Goal: Find specific page/section: Find specific page/section

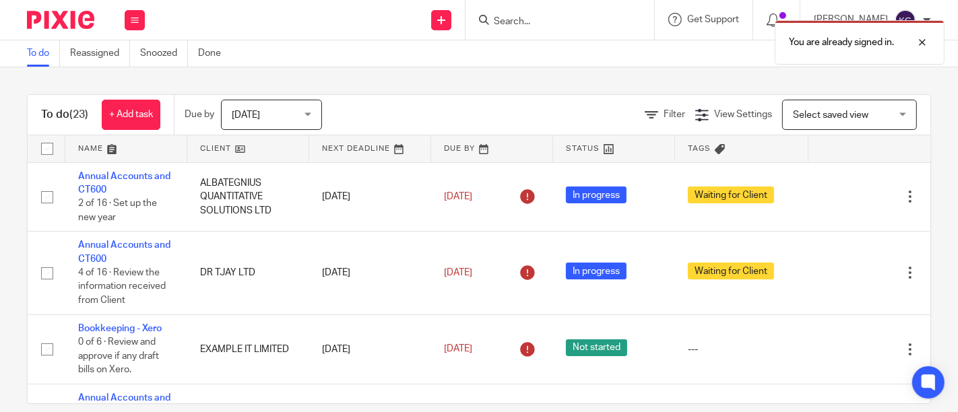
click at [529, 27] on div "You are already signed in." at bounding box center [712, 38] width 466 height 51
click at [493, 23] on div "You are already signed in." at bounding box center [712, 38] width 466 height 51
click at [524, 23] on input "Search" at bounding box center [553, 22] width 121 height 12
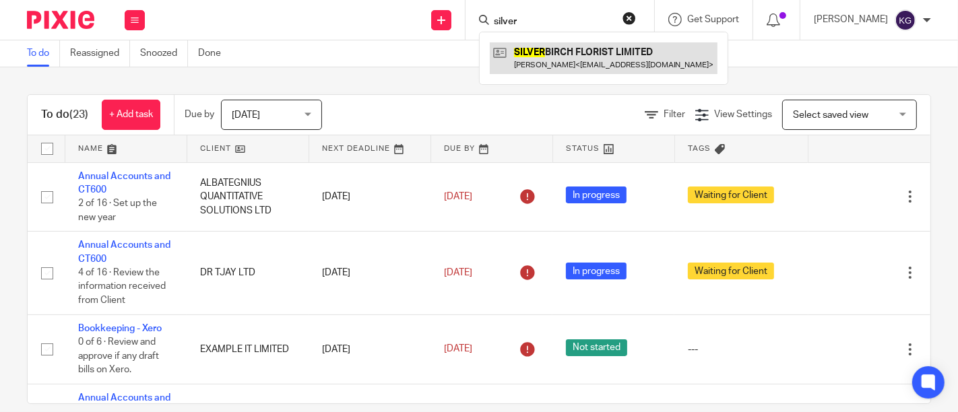
type input "silver"
click at [529, 42] on link at bounding box center [604, 57] width 228 height 31
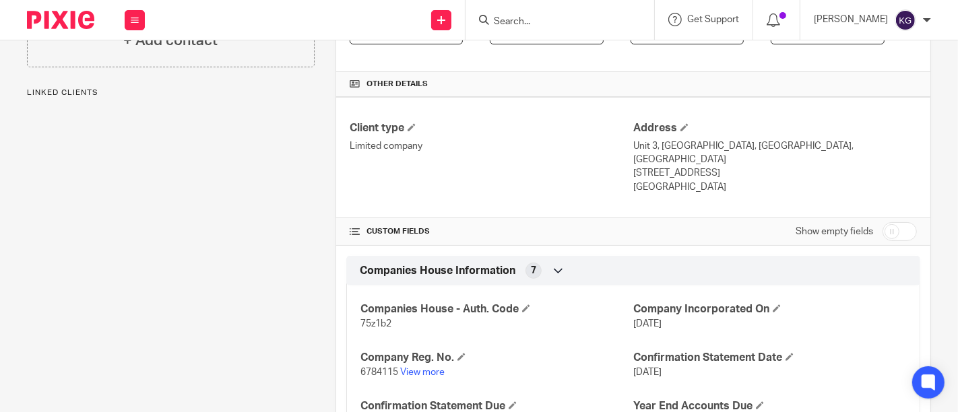
scroll to position [299, 0]
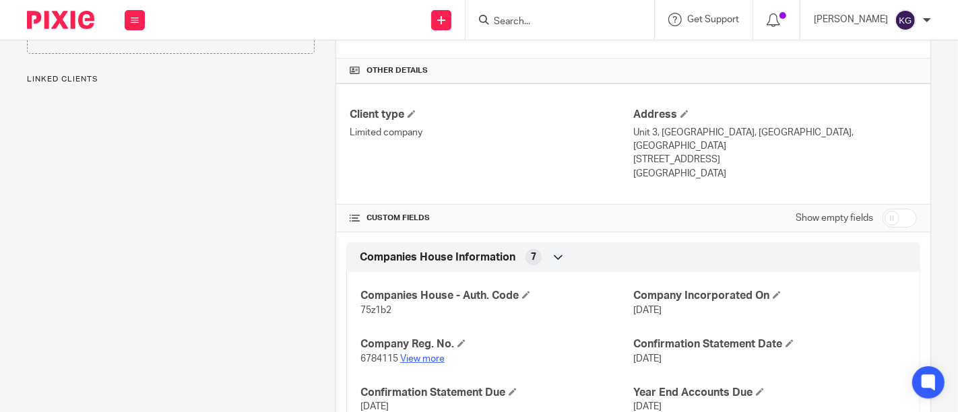
click at [414, 354] on link "View more" at bounding box center [422, 358] width 44 height 9
click at [377, 306] on span "75z1b2" at bounding box center [375, 310] width 31 height 9
copy span "75z1b2"
